Goal: Transaction & Acquisition: Purchase product/service

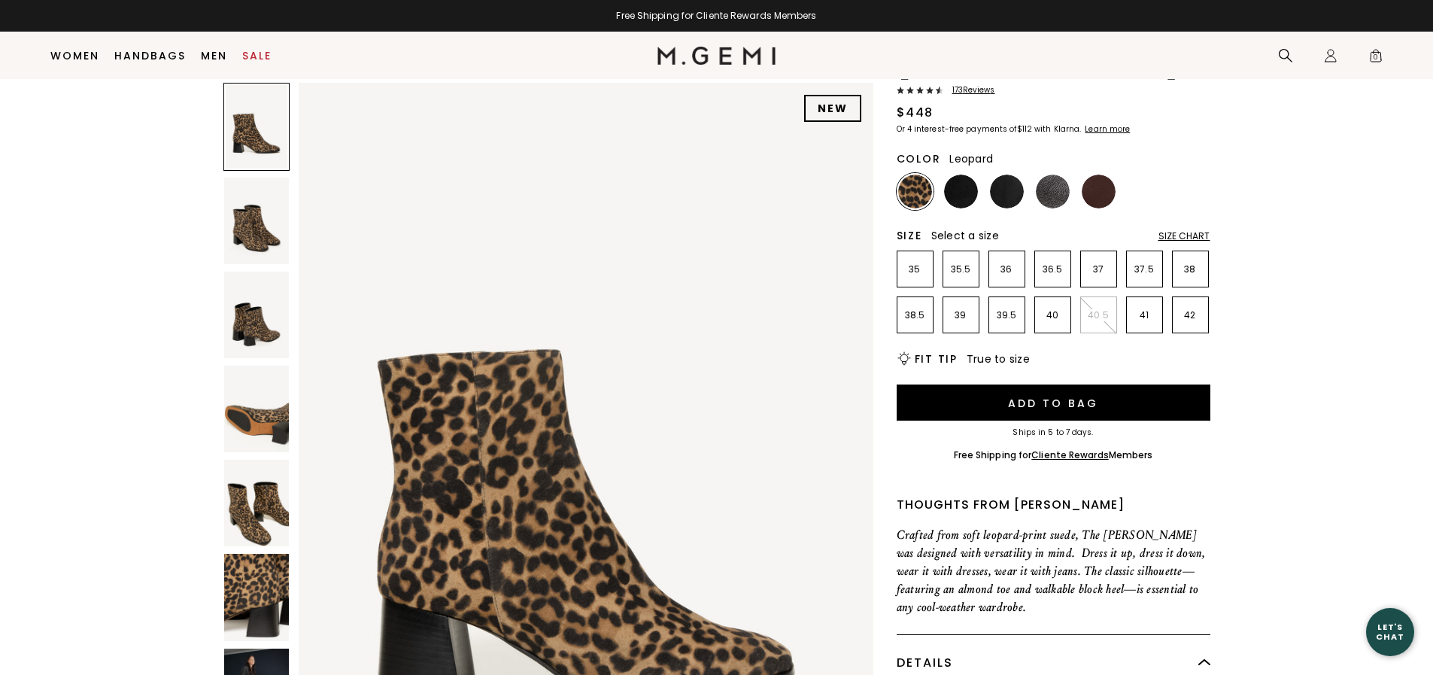
scroll to position [268, 0]
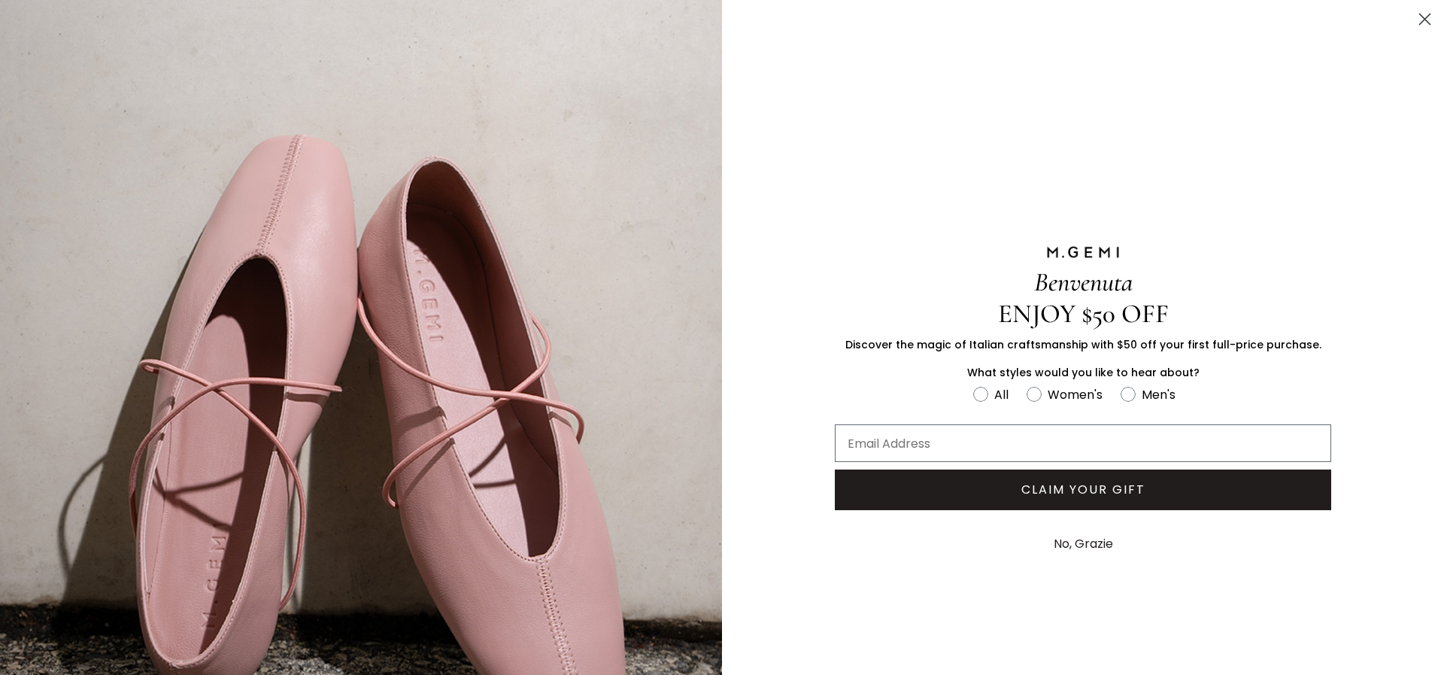
click at [1420, 23] on icon "Close dialog" at bounding box center [1425, 19] width 11 height 11
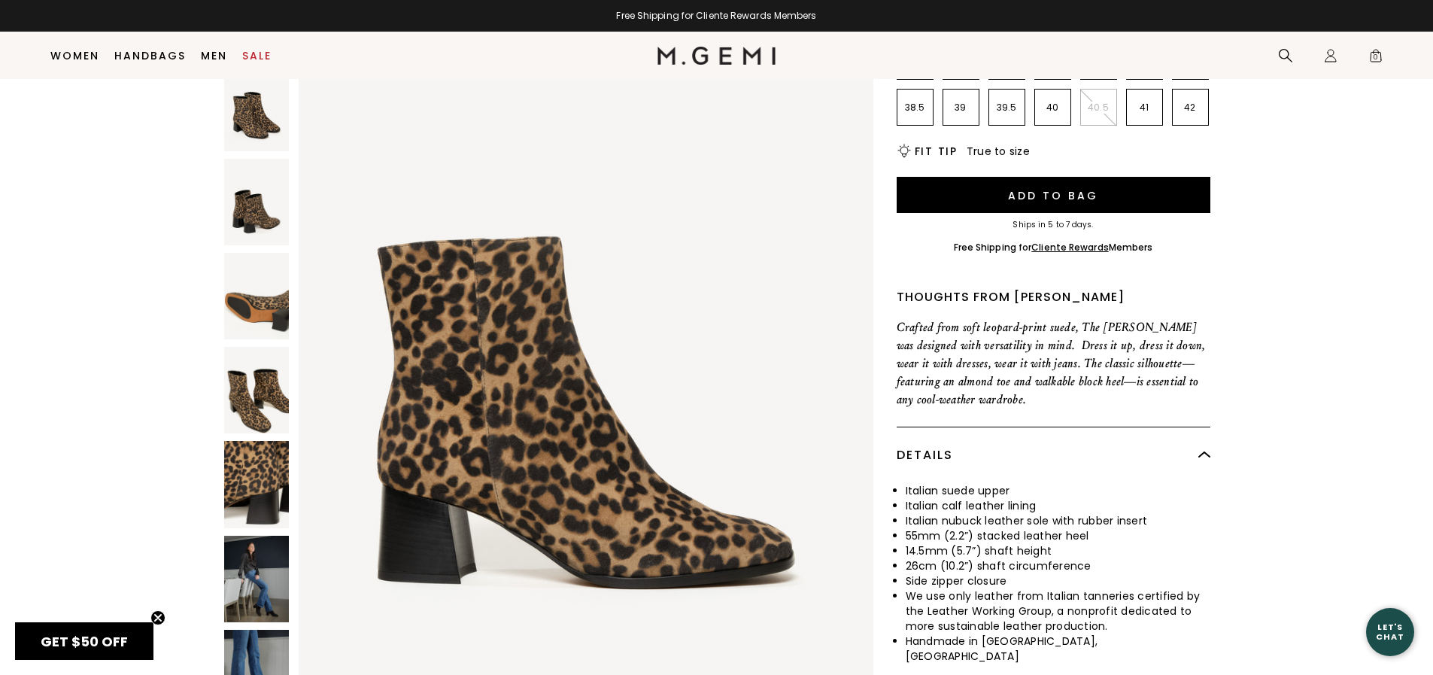
scroll to position [193, 0]
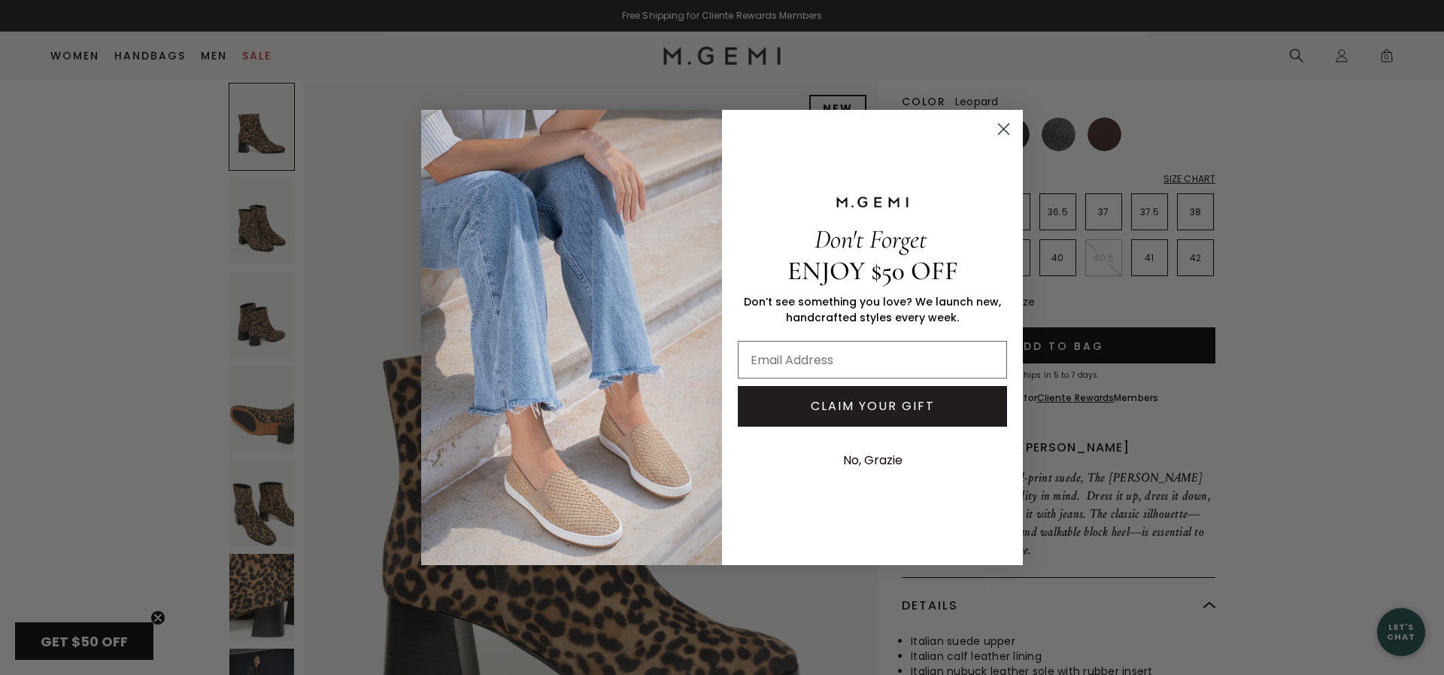
click at [1004, 128] on circle "Close dialog" at bounding box center [1003, 129] width 25 height 25
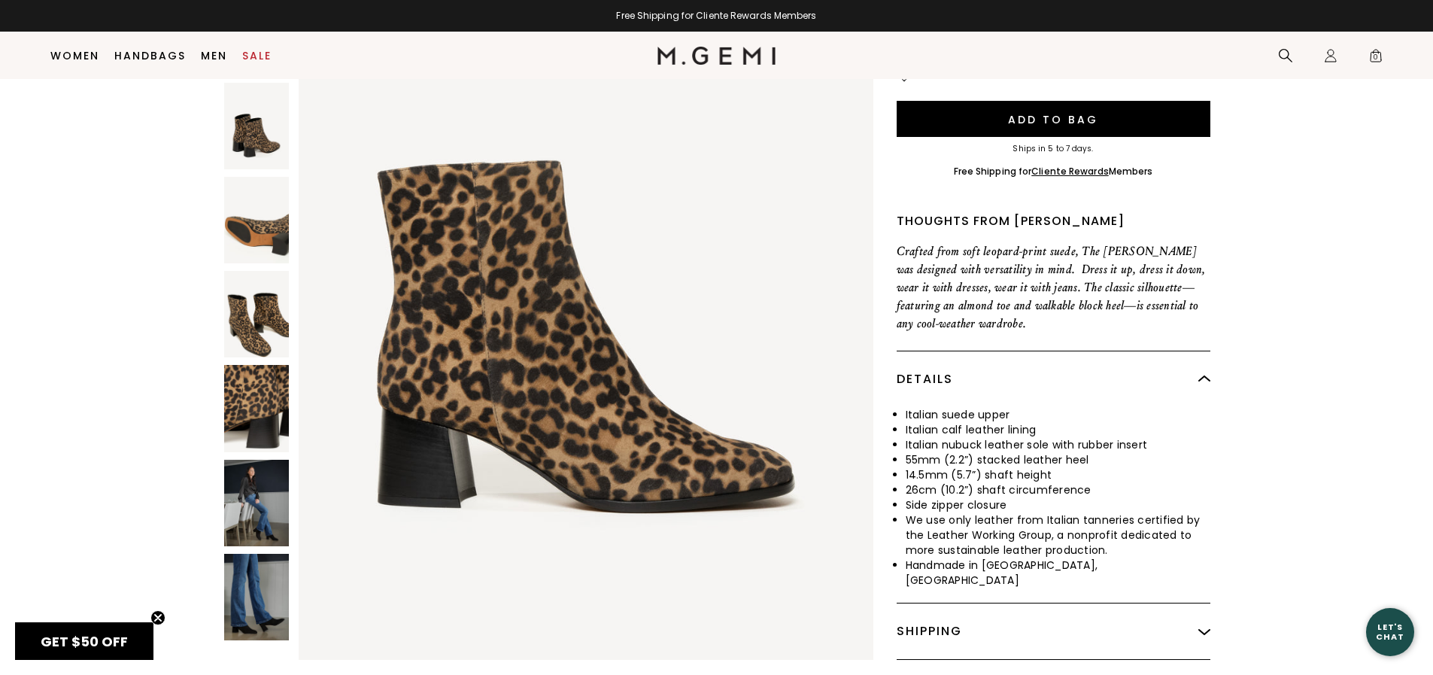
scroll to position [344, 0]
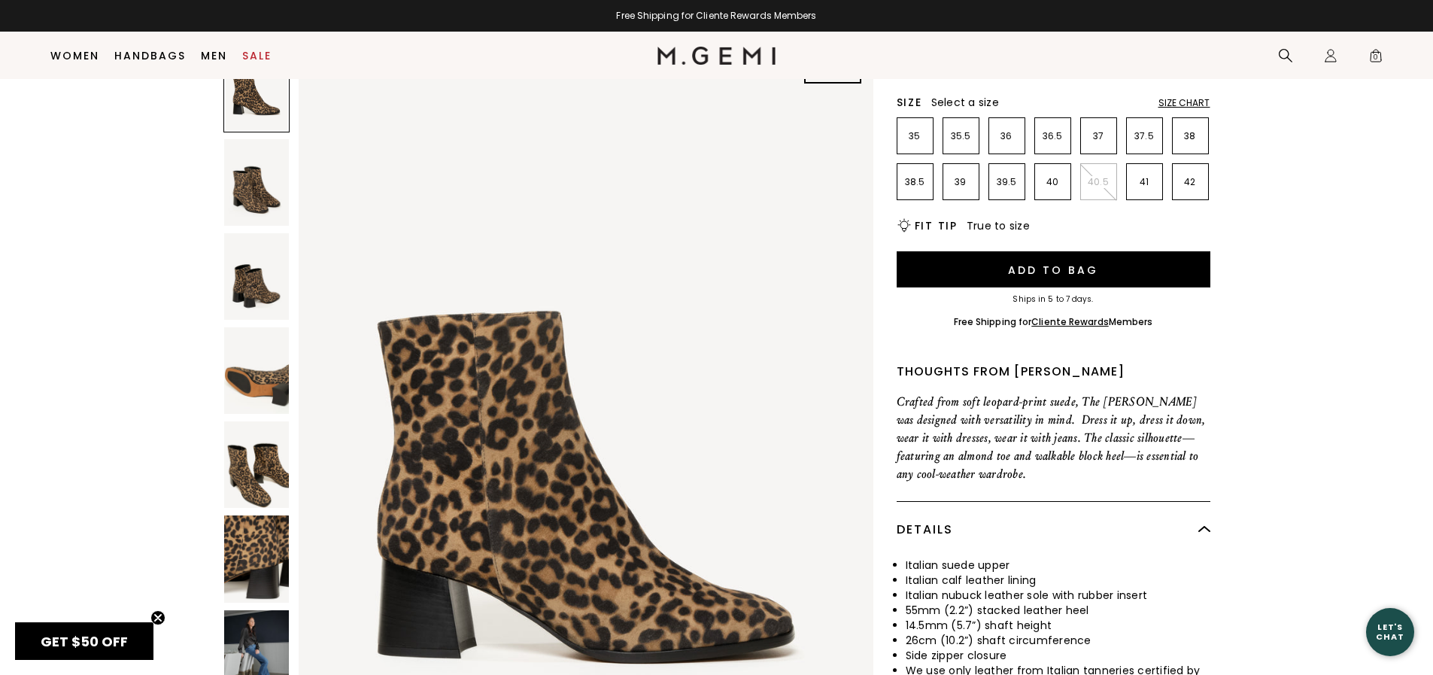
scroll to position [194, 0]
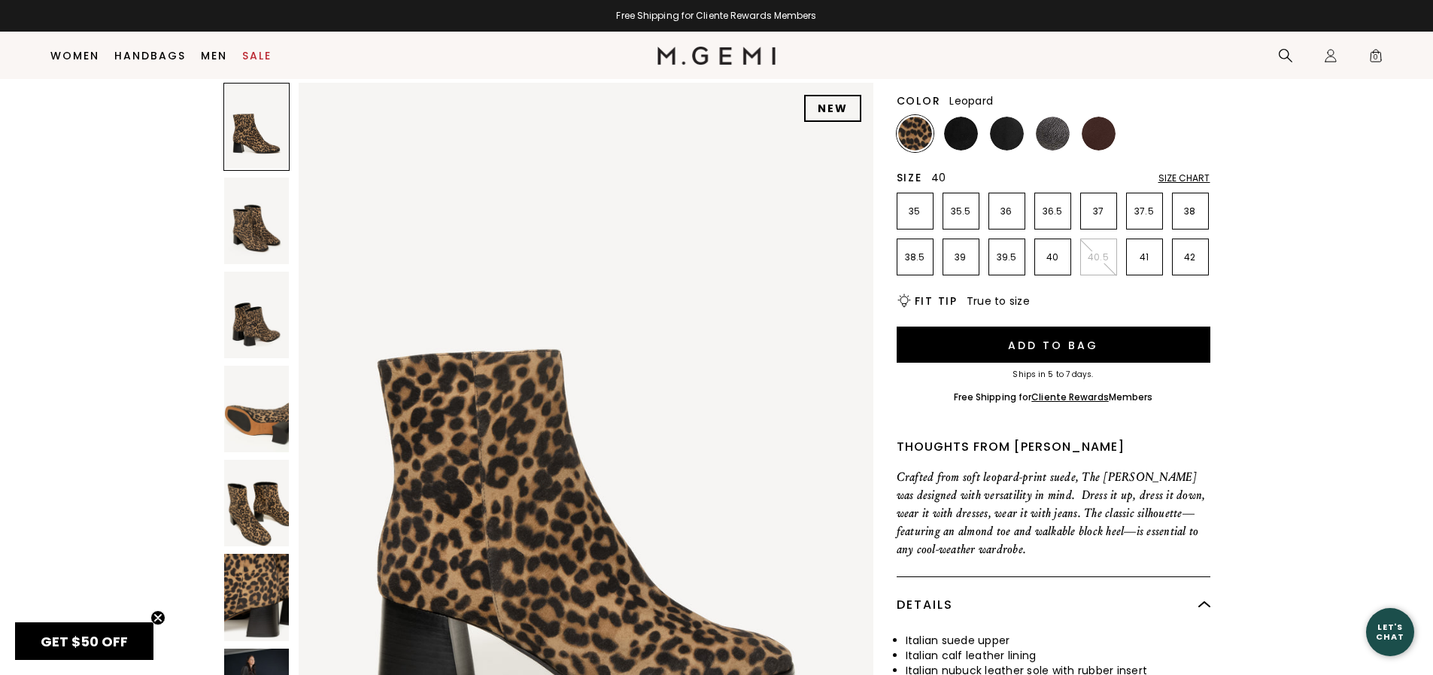
click at [1057, 238] on li "40" at bounding box center [1052, 256] width 37 height 37
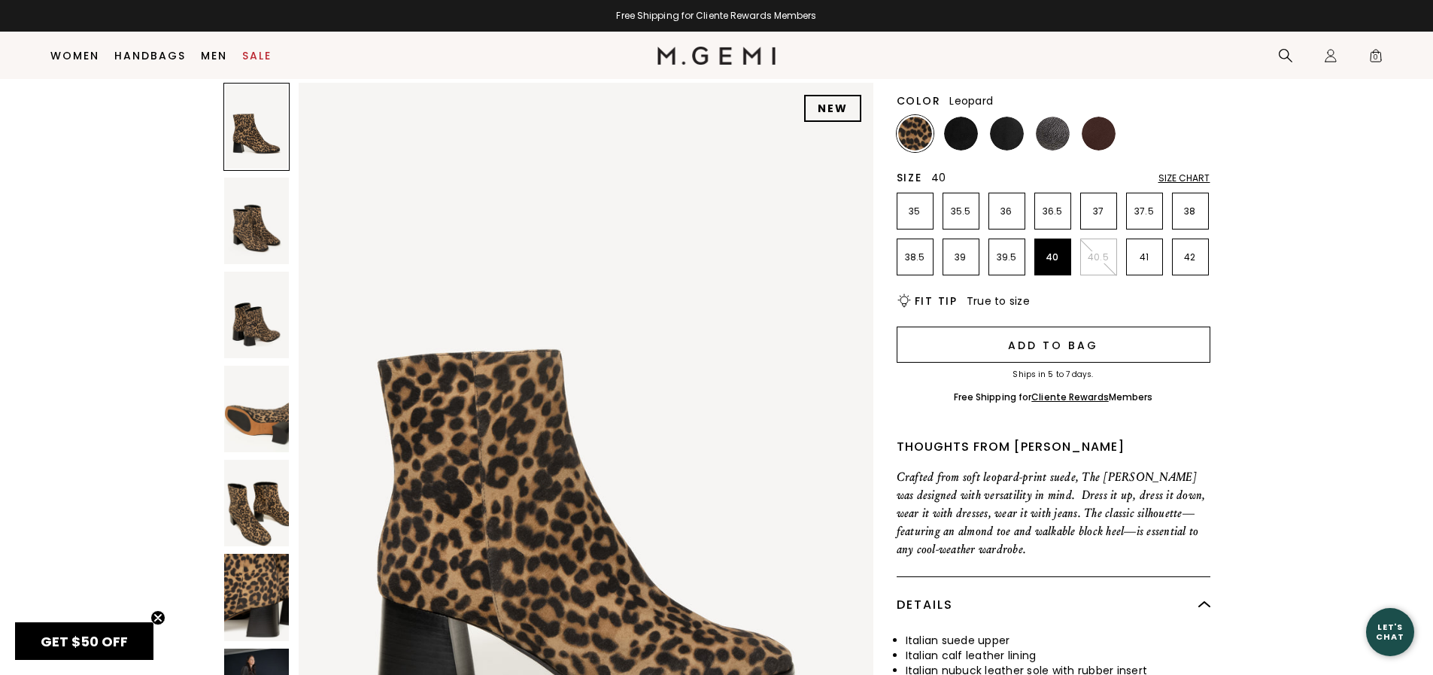
click at [1067, 326] on button "Add to Bag" at bounding box center [1053, 344] width 314 height 36
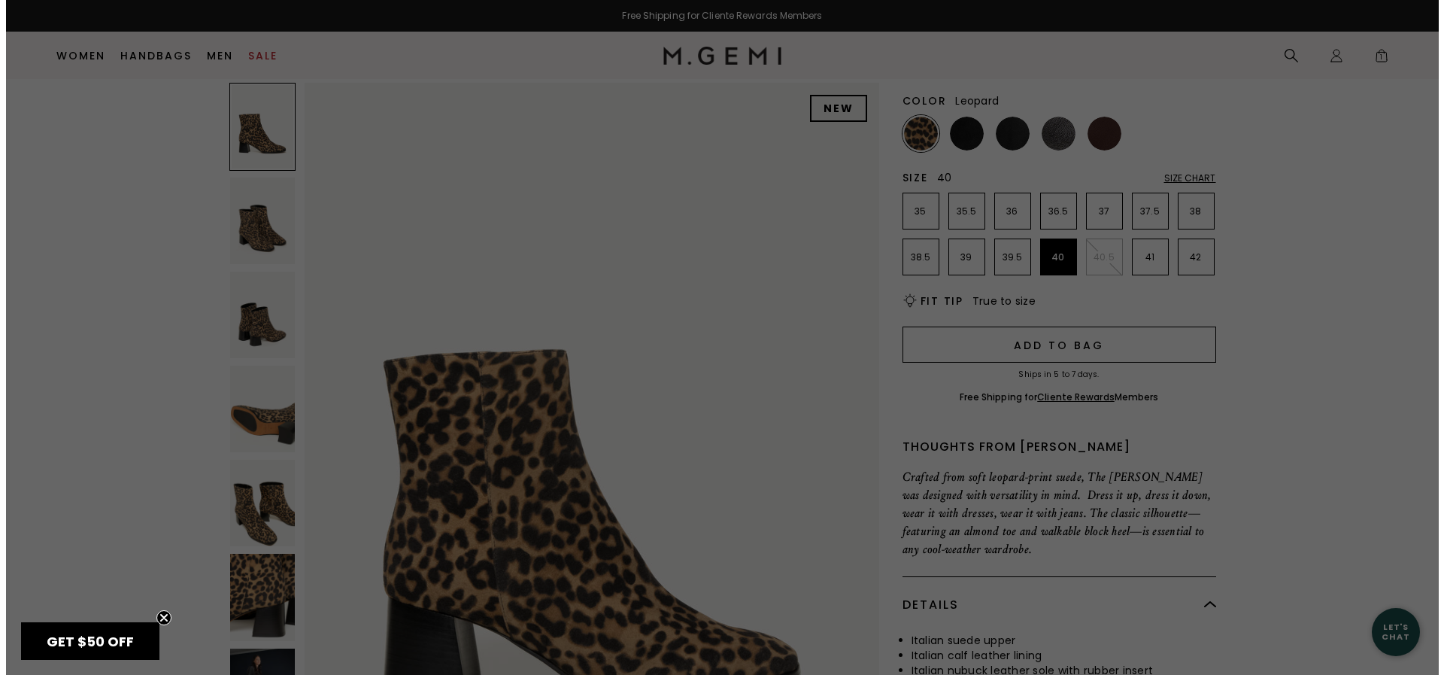
scroll to position [0, 0]
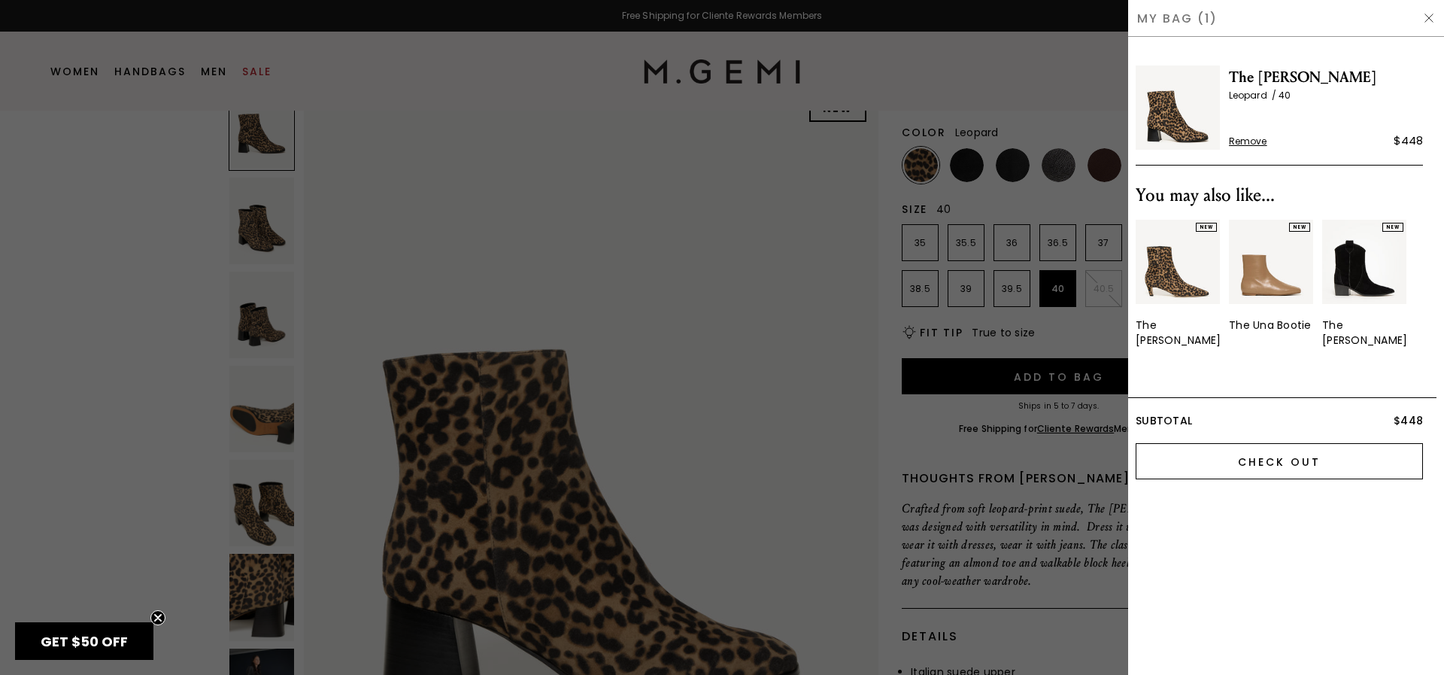
click at [1285, 444] on input "Check Out" at bounding box center [1279, 461] width 287 height 36
